Goal: Transaction & Acquisition: Book appointment/travel/reservation

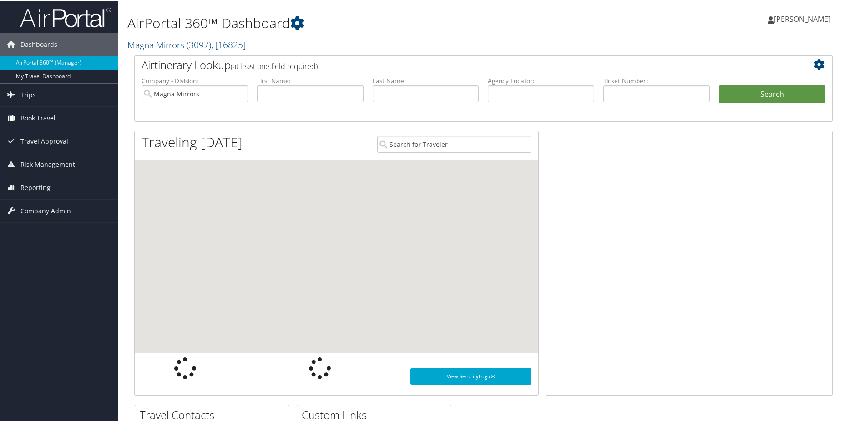
click at [64, 116] on link "Book Travel" at bounding box center [59, 117] width 118 height 23
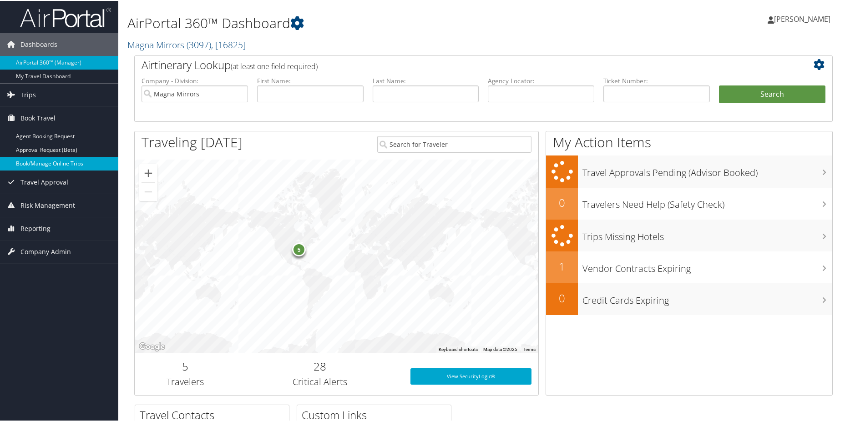
click at [49, 164] on link "Book/Manage Online Trips" at bounding box center [59, 163] width 118 height 14
